Goal: Transaction & Acquisition: Purchase product/service

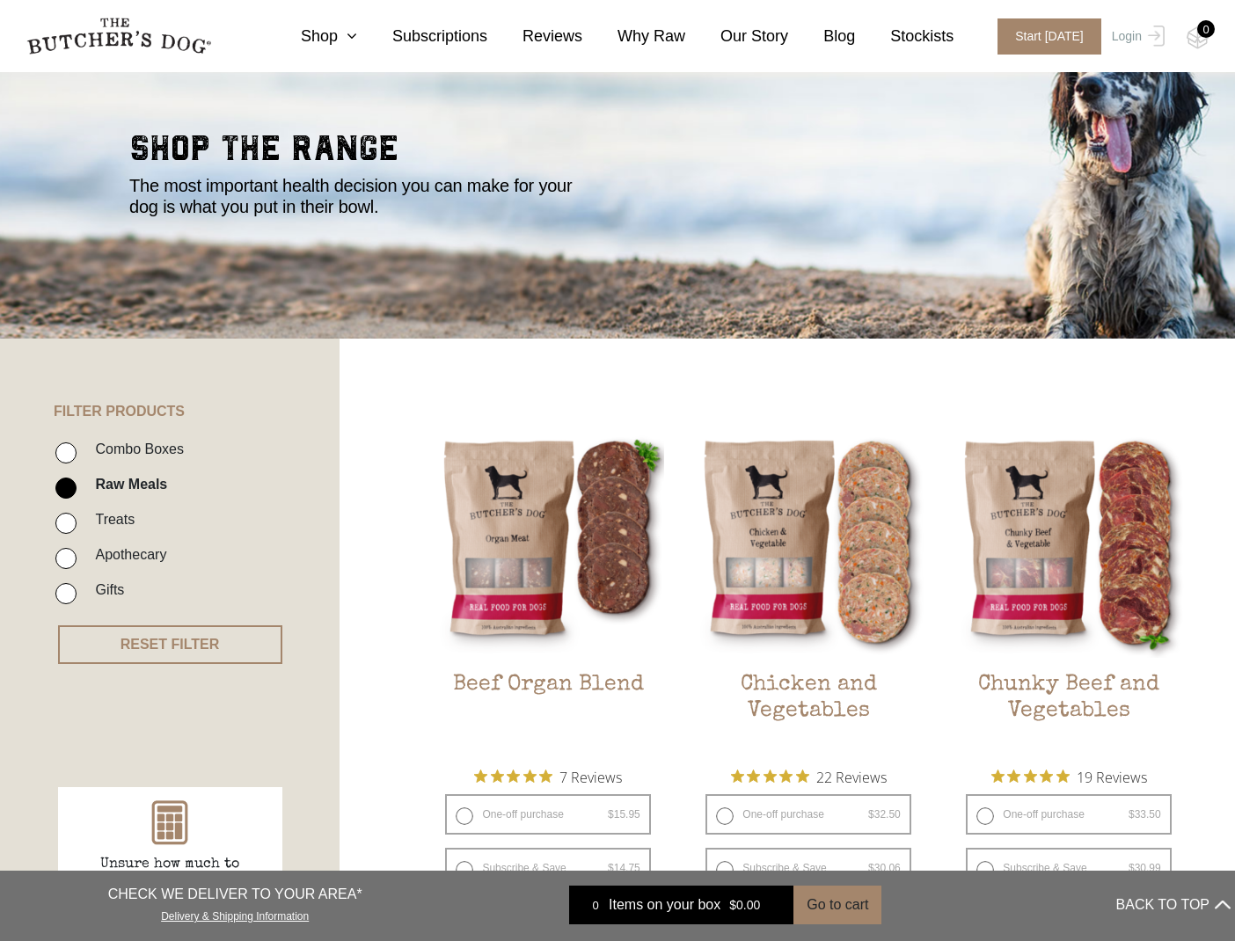
scroll to position [143, 0]
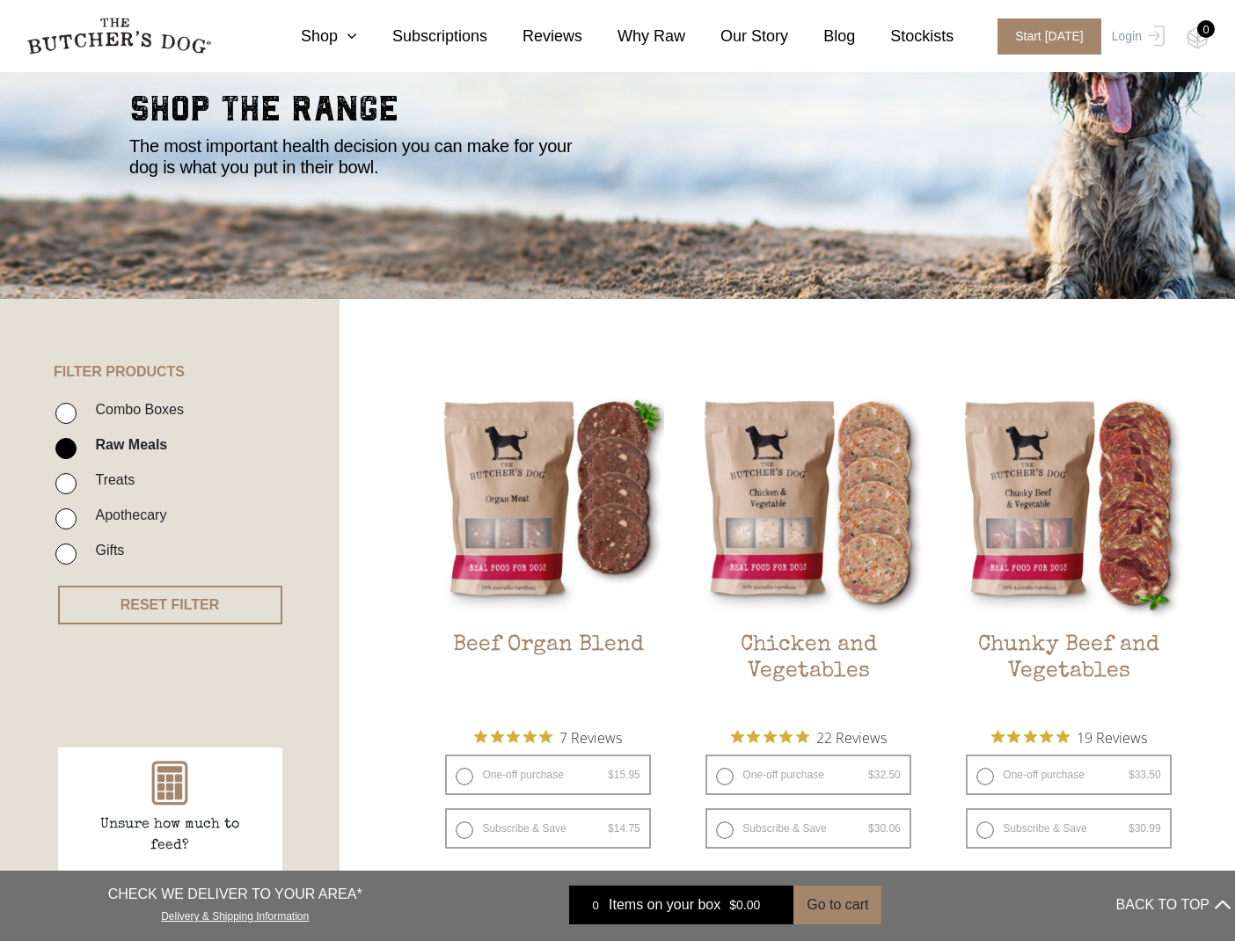
click at [65, 521] on input "Apothecary" at bounding box center [65, 519] width 21 height 21
checkbox input "true"
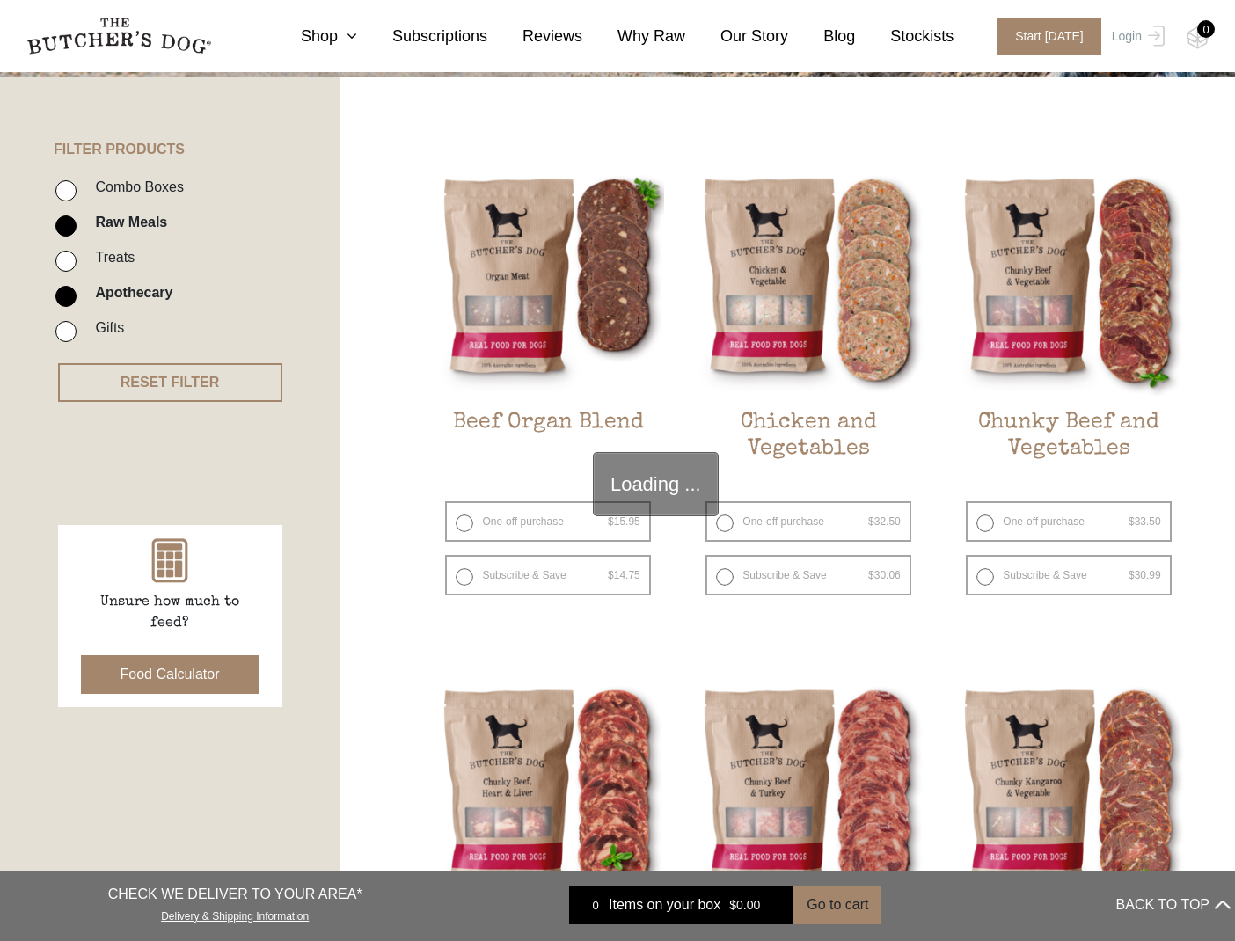
scroll to position [398, 0]
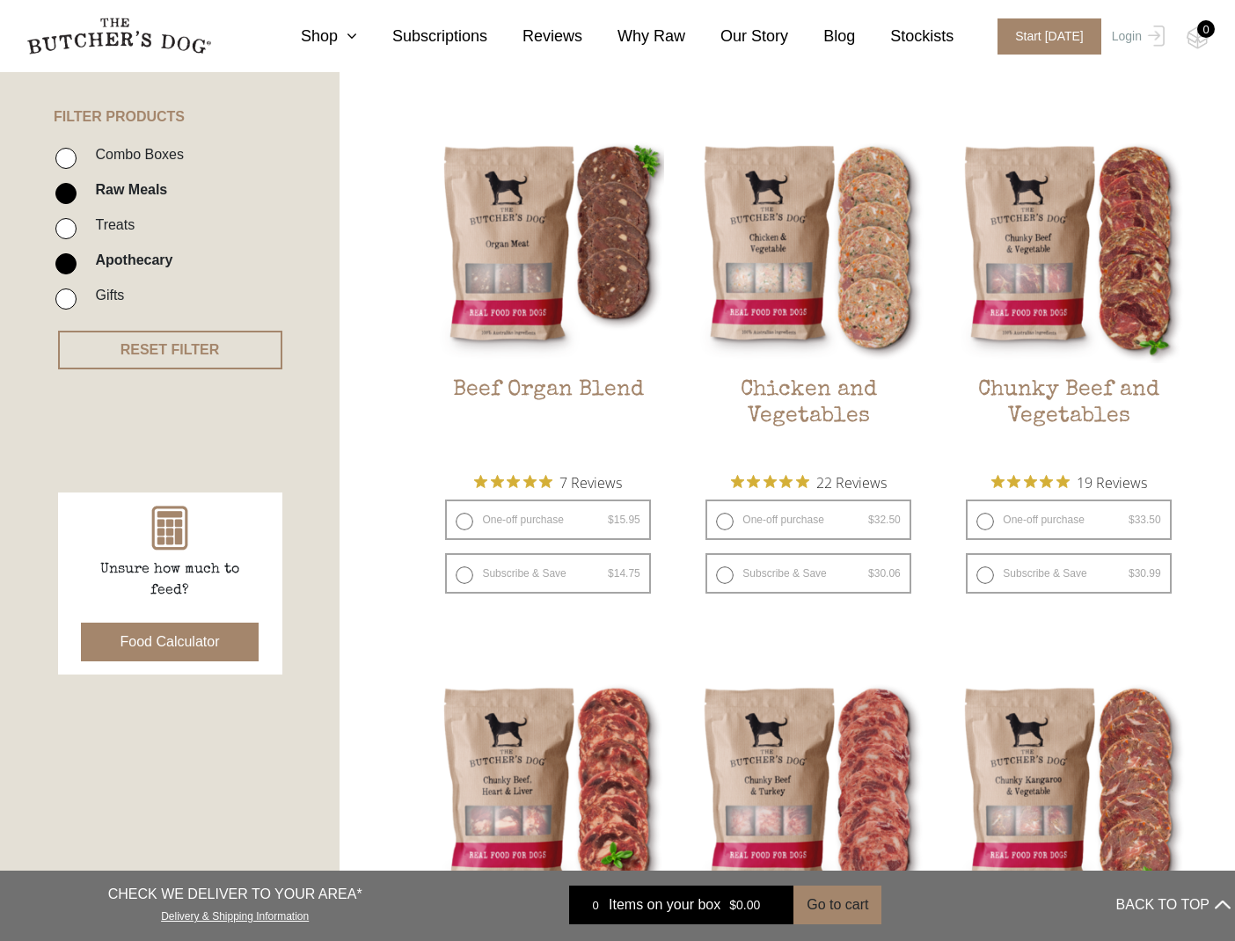
click at [68, 196] on input "Raw Meals" at bounding box center [65, 193] width 21 height 21
checkbox input "false"
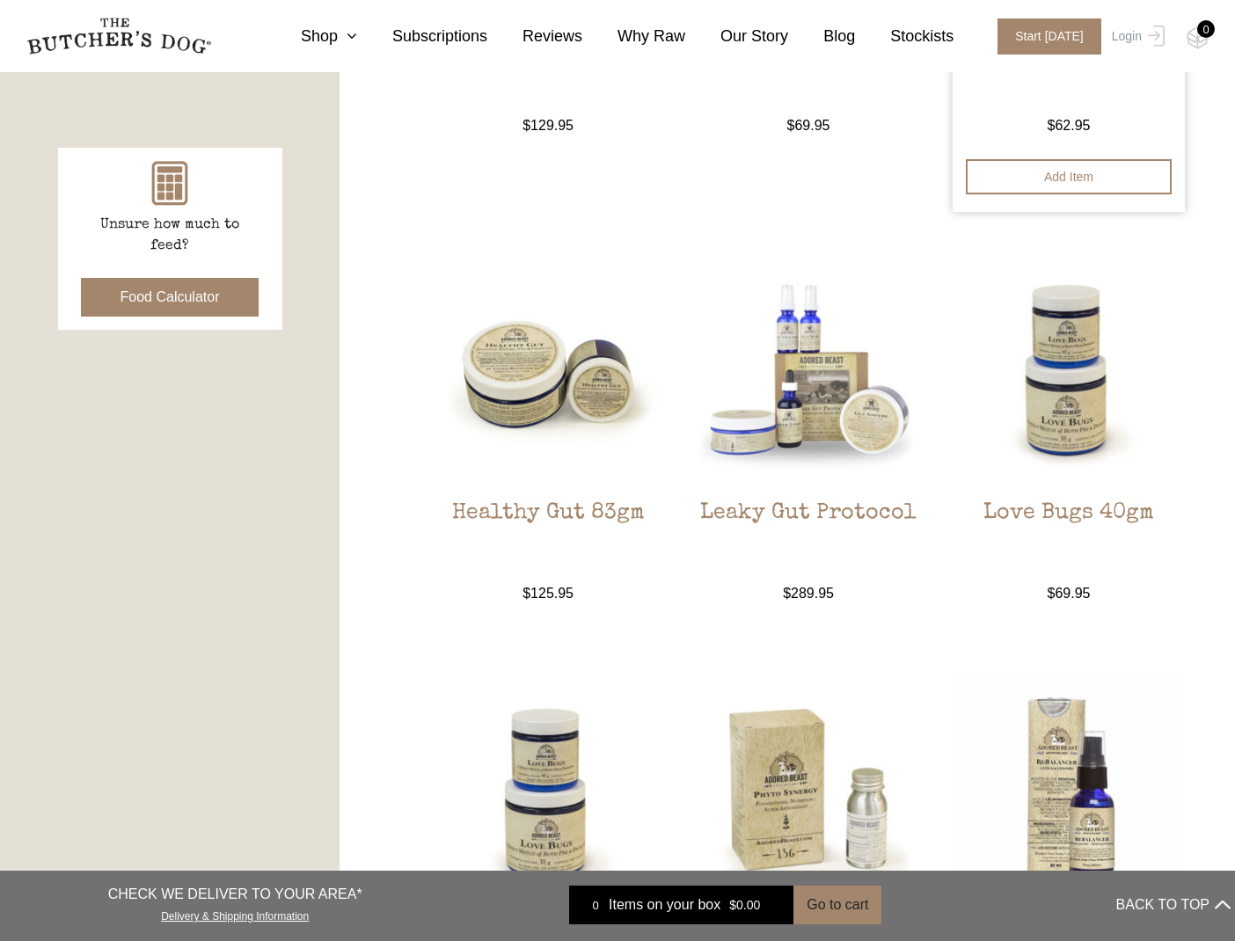
scroll to position [747, 0]
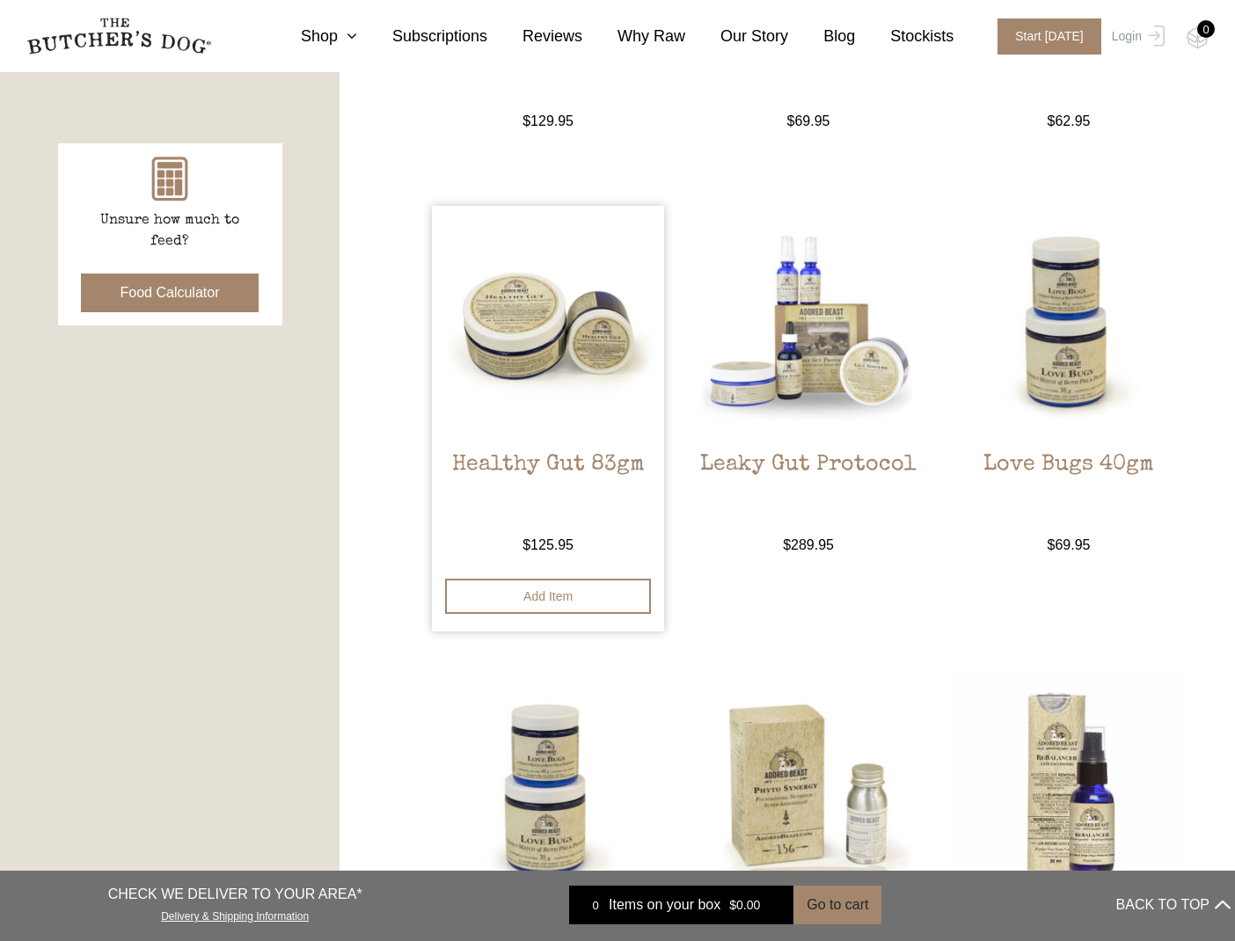
click at [596, 449] on link "Healthy Gut 83gm $ 125.95 — available on subscription" at bounding box center [547, 380] width 231 height 349
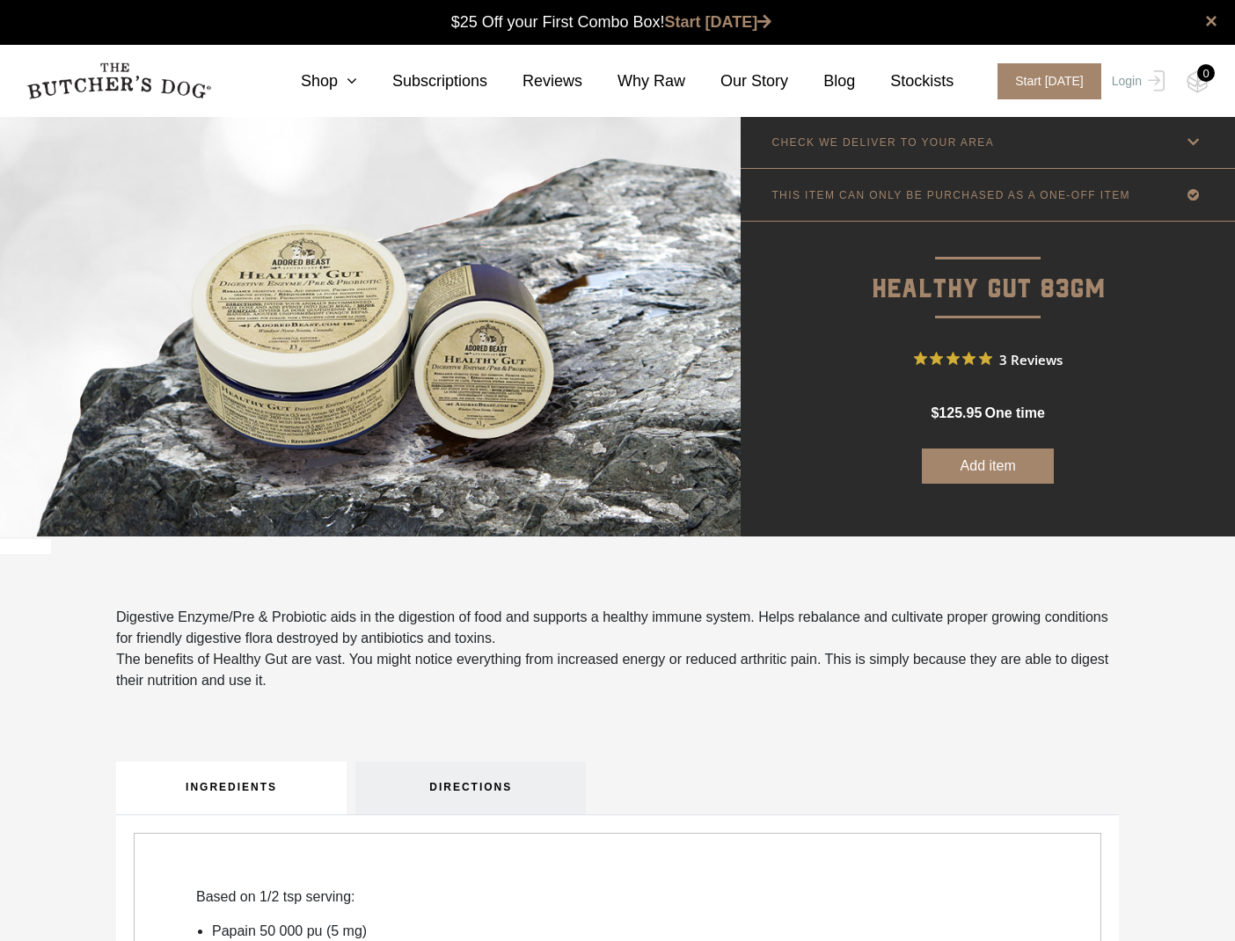
scroll to position [1, 0]
click at [1003, 465] on button "Add item" at bounding box center [988, 465] width 132 height 35
click at [988, 469] on button "Add more" at bounding box center [988, 465] width 132 height 35
click at [1205, 77] on div "0" at bounding box center [1207, 73] width 18 height 18
click at [1198, 75] on div "0" at bounding box center [1207, 73] width 18 height 18
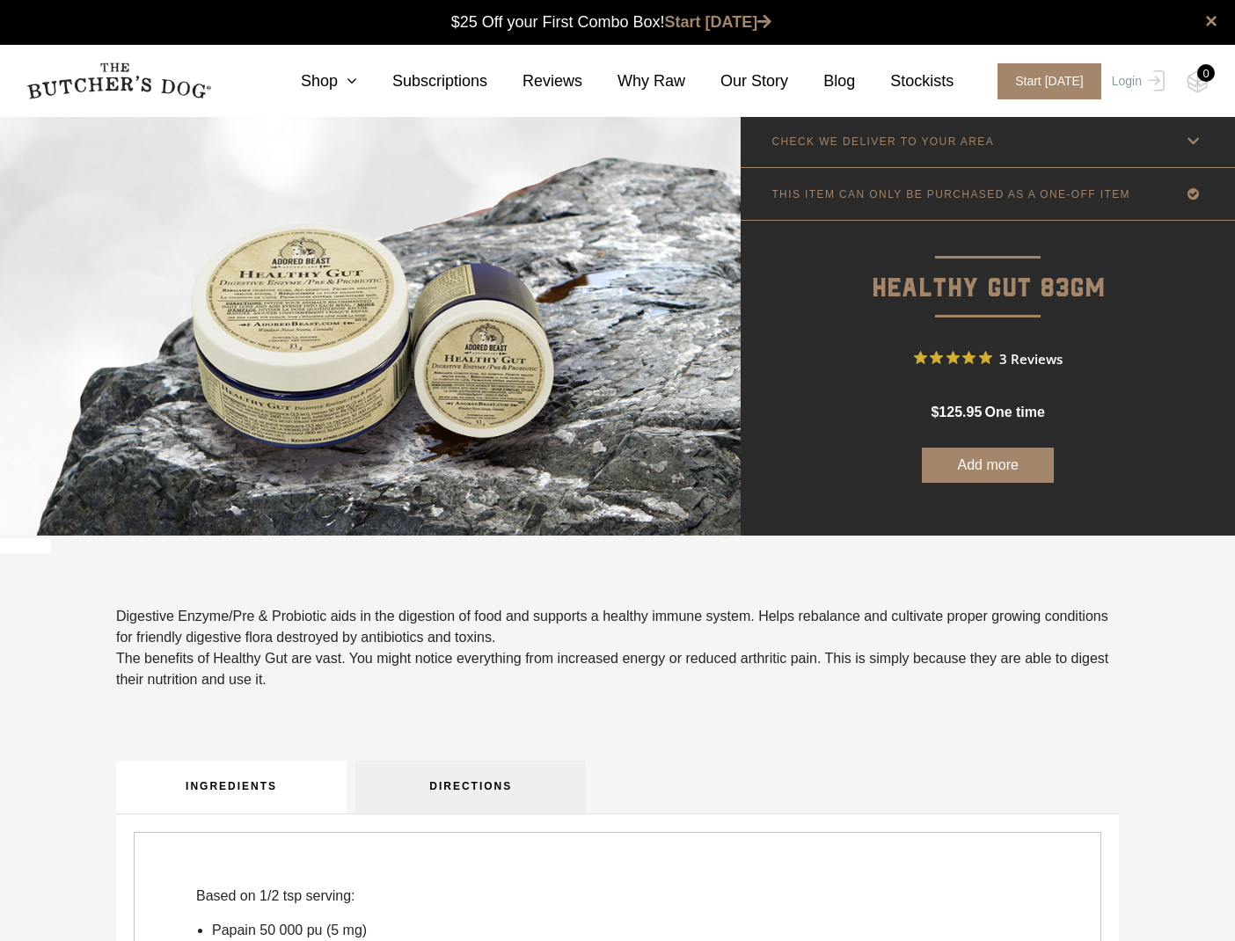
click at [1198, 75] on div "0" at bounding box center [1207, 73] width 18 height 18
click at [1184, 142] on icon at bounding box center [1194, 141] width 22 height 22
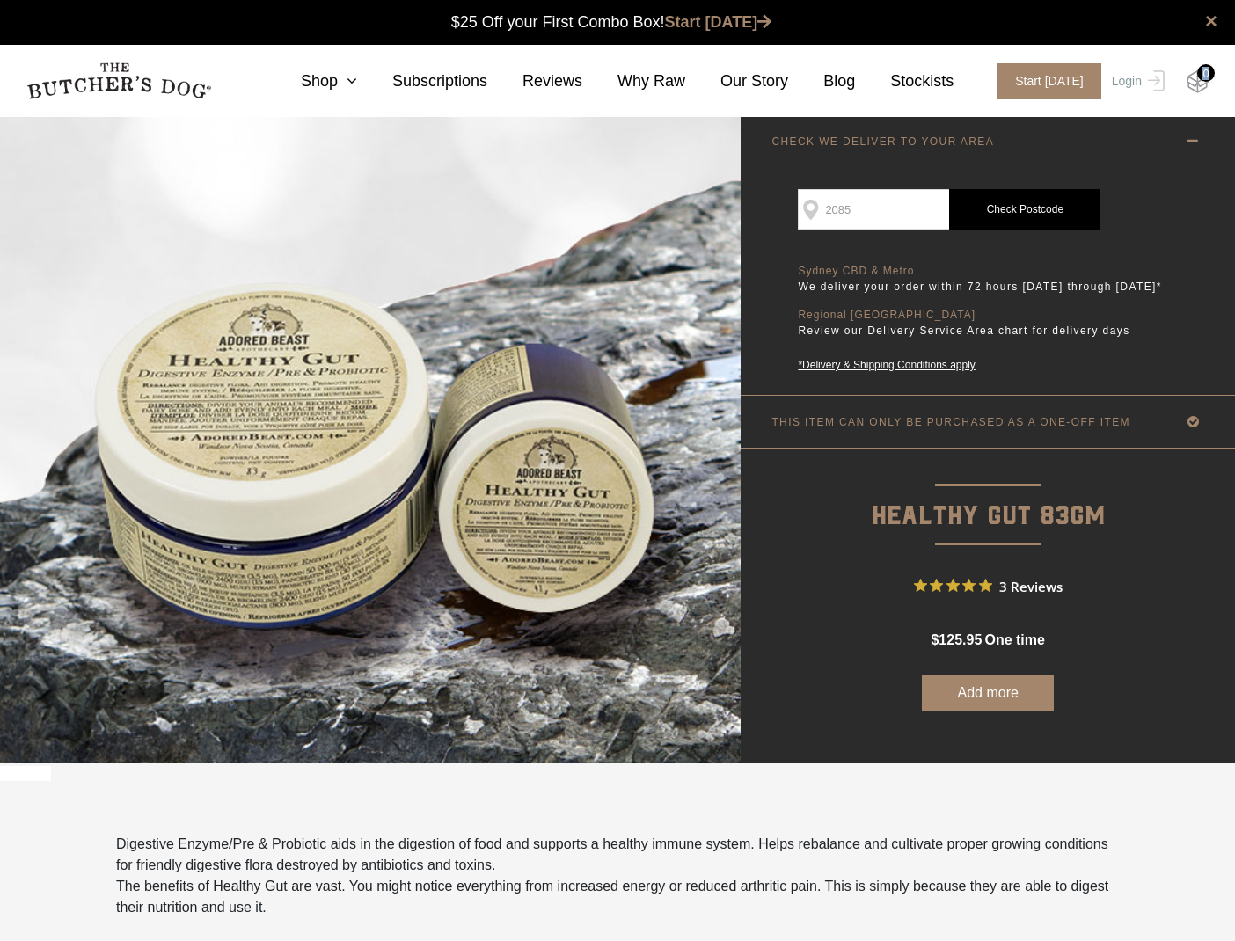
click at [1196, 83] on img at bounding box center [1198, 81] width 22 height 23
click at [1040, 207] on link "Check Postcode" at bounding box center [1024, 209] width 151 height 40
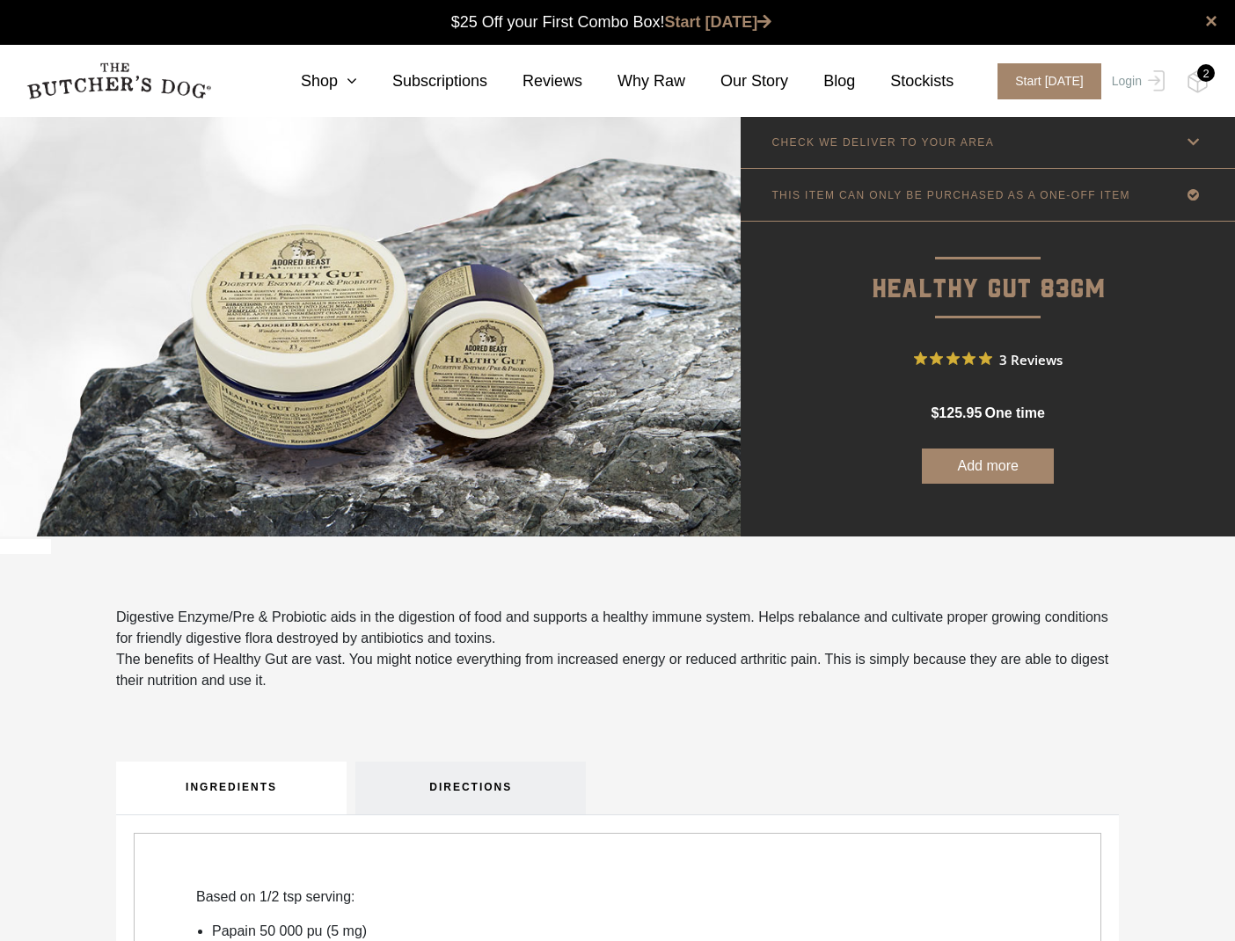
scroll to position [1, 0]
click at [1200, 84] on img at bounding box center [1198, 81] width 22 height 23
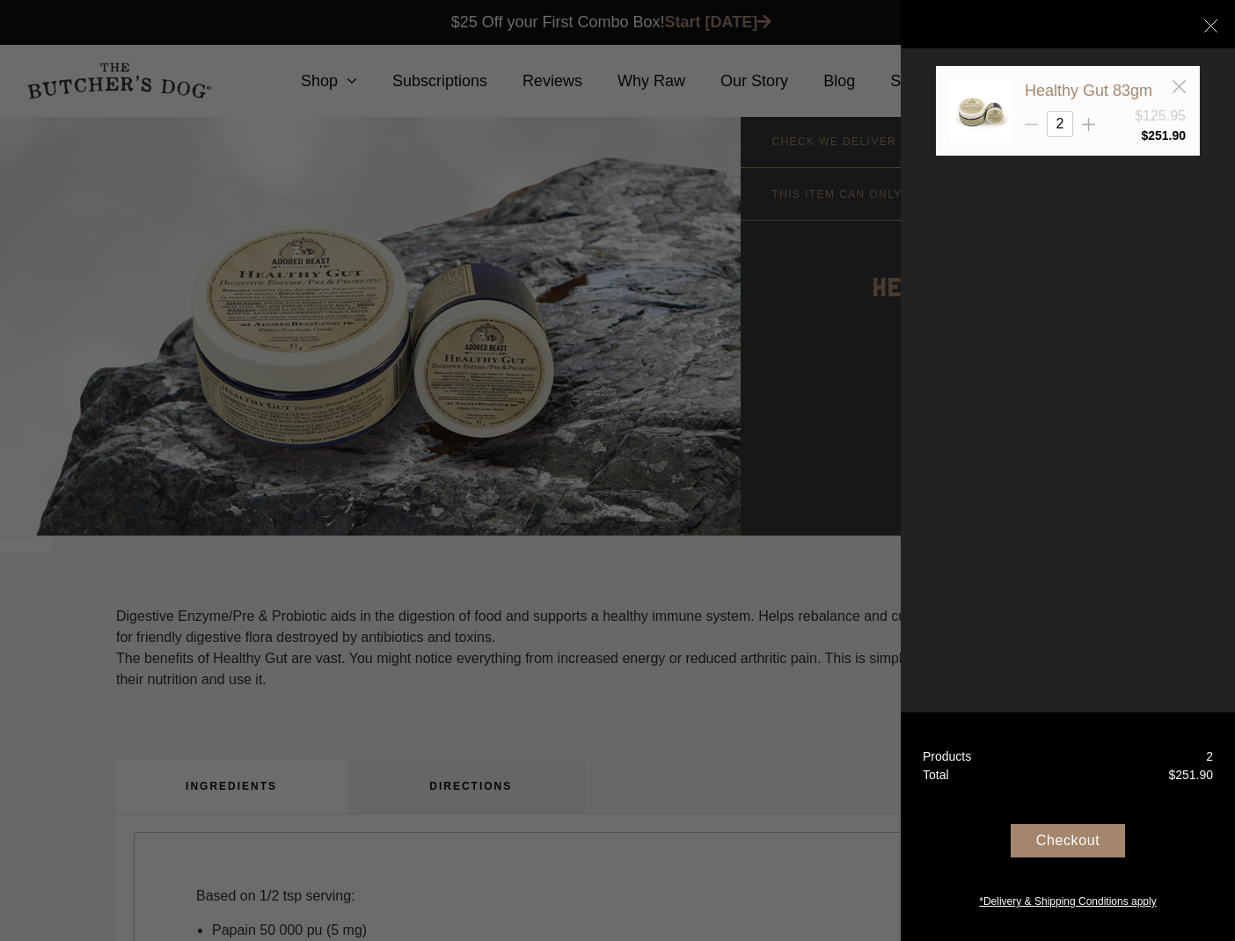
click at [1034, 126] on icon at bounding box center [1031, 124] width 13 height 13
type input "1"
click at [1065, 845] on div "Checkout" at bounding box center [1068, 840] width 114 height 33
